Goal: Navigation & Orientation: Find specific page/section

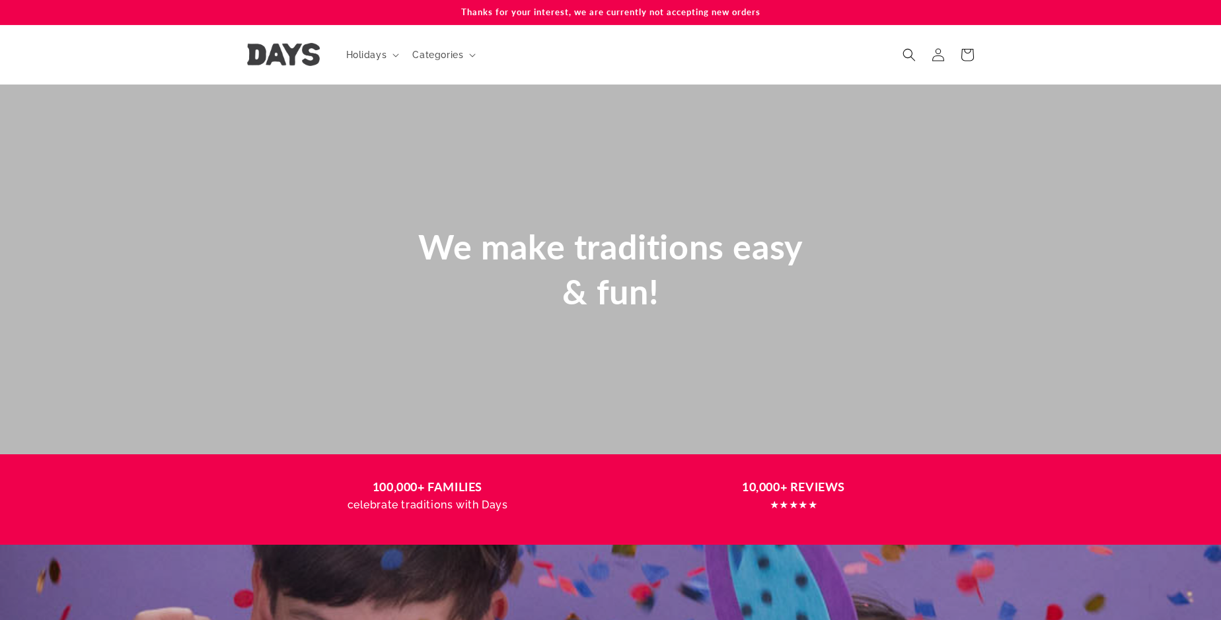
click at [910, 67] on header "Holidays Holidays [GEOGRAPHIC_DATA] [DATE] [GEOGRAPHIC_DATA] Lag Ba'Omer" at bounding box center [610, 54] width 793 height 59
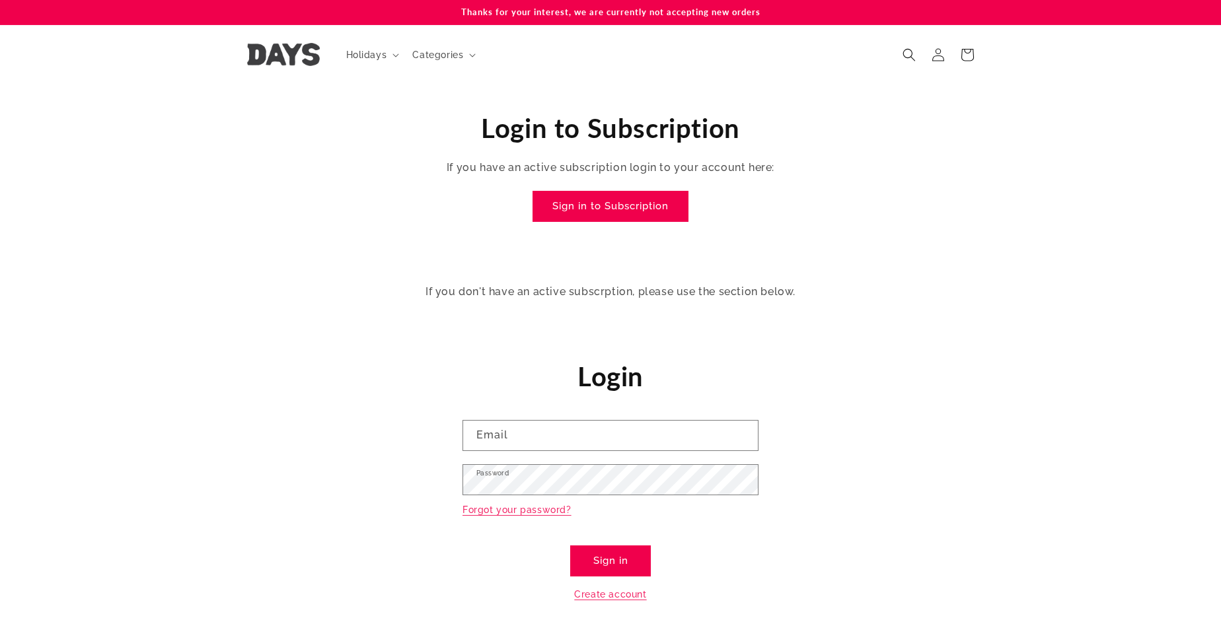
click at [910, 67] on header "Holidays Holidays [GEOGRAPHIC_DATA] [DATE] [GEOGRAPHIC_DATA] Lag Ba'Omer" at bounding box center [610, 54] width 793 height 59
